Goal: Entertainment & Leisure: Browse casually

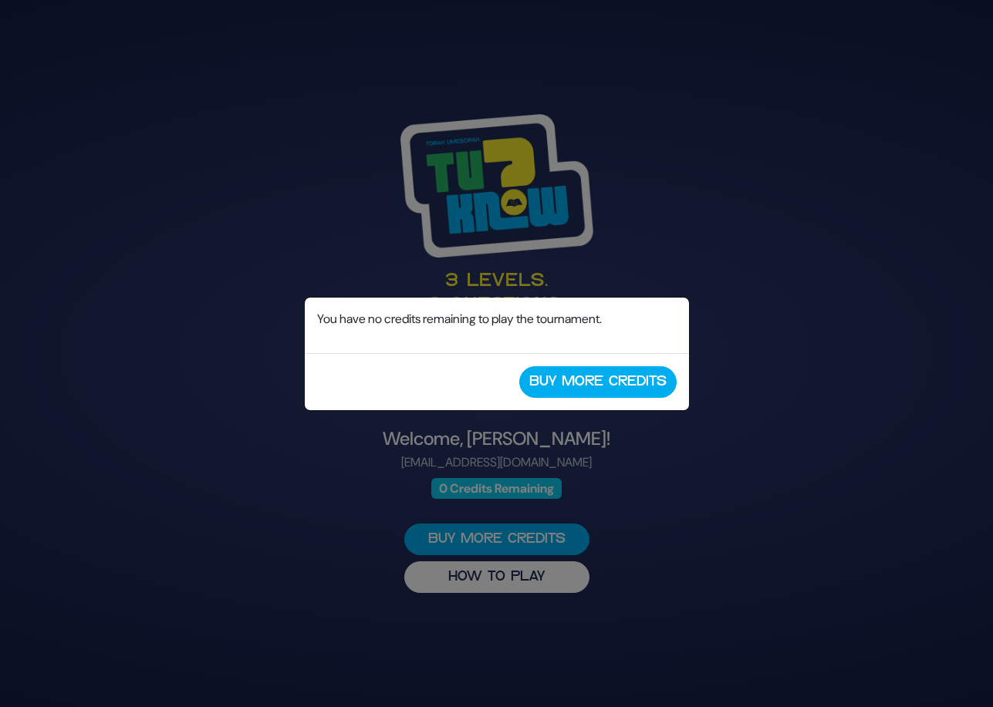
click at [743, 335] on div "No Credits Remaining You have no credits remaining to play the tournament. Buy …" at bounding box center [496, 353] width 993 height 707
click at [141, 98] on div "No Credits Remaining You have no credits remaining to play the tournament. Buy …" at bounding box center [496, 353] width 993 height 707
click at [480, 575] on div "No Credits Remaining You have no credits remaining to play the tournament. Buy …" at bounding box center [496, 353] width 993 height 707
